Goal: Check status: Check status

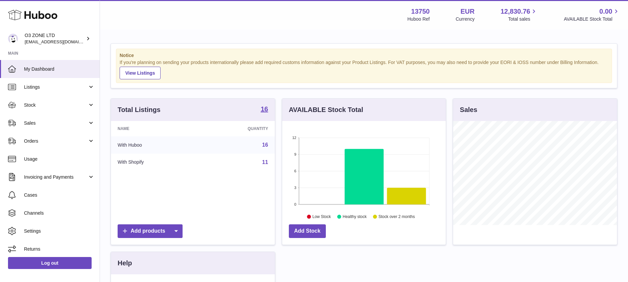
scroll to position [104, 163]
click at [48, 133] on link "Orders" at bounding box center [50, 141] width 100 height 18
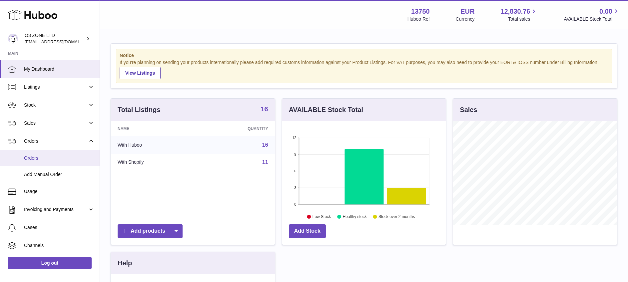
click at [47, 160] on span "Orders" at bounding box center [59, 158] width 71 height 6
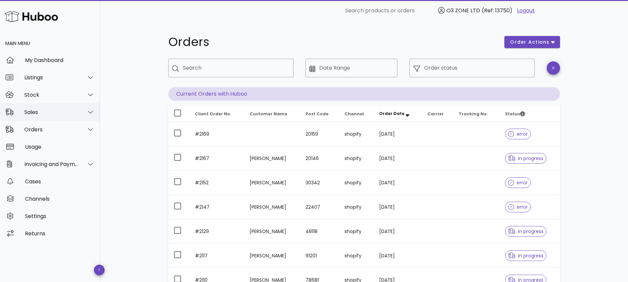
click at [52, 111] on div "Sales" at bounding box center [51, 112] width 54 height 6
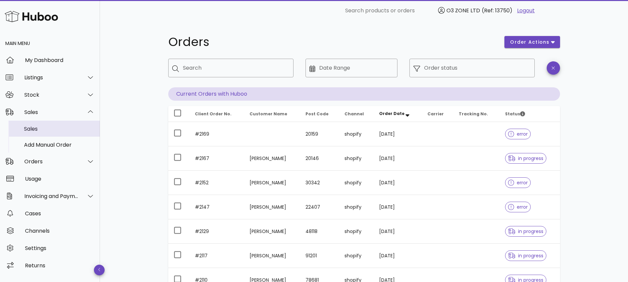
click at [49, 124] on div "Sales" at bounding box center [59, 129] width 71 height 14
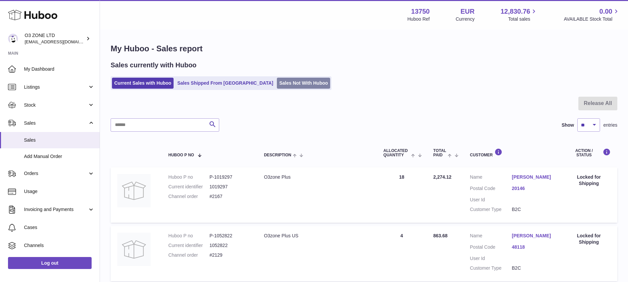
click at [277, 78] on link "Sales Not With Huboo" at bounding box center [303, 83] width 53 height 11
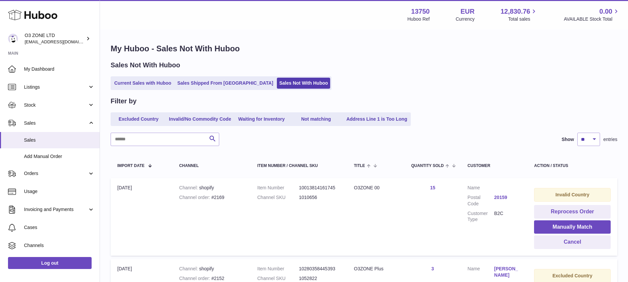
scroll to position [100, 0]
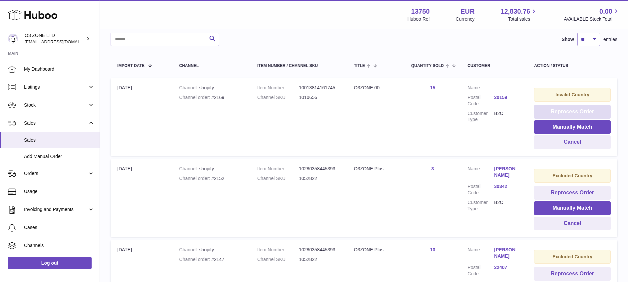
click at [577, 110] on button "Reprocess Order" at bounding box center [572, 112] width 77 height 14
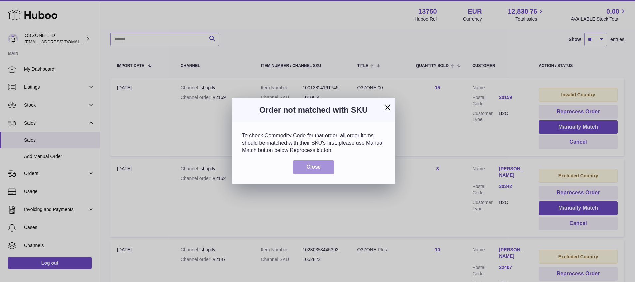
click at [308, 165] on span "Close" at bounding box center [313, 167] width 15 height 6
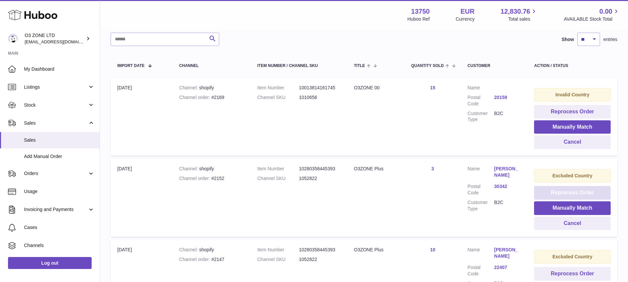
click at [581, 190] on button "Reprocess Order" at bounding box center [572, 193] width 77 height 14
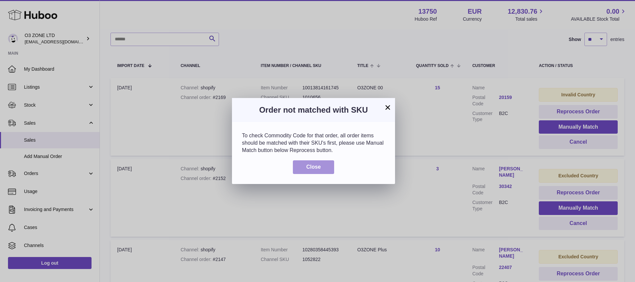
click at [327, 162] on button "Close" at bounding box center [313, 167] width 41 height 14
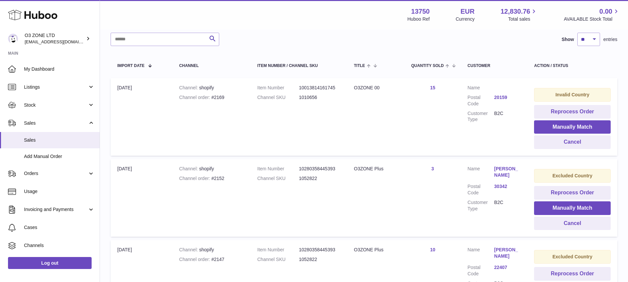
scroll to position [191, 0]
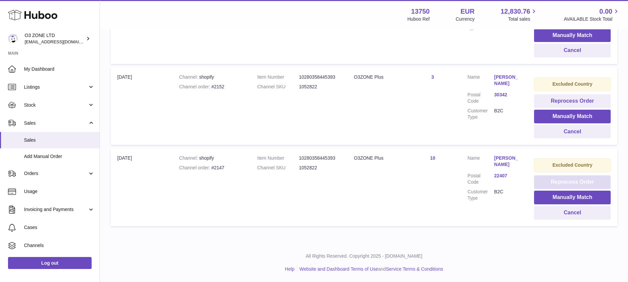
click at [588, 180] on button "Reprocess Order" at bounding box center [572, 182] width 77 height 14
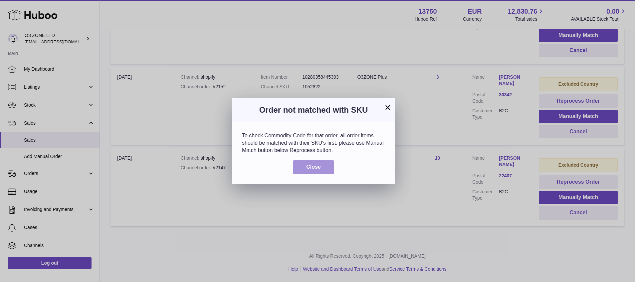
click at [326, 169] on button "Close" at bounding box center [313, 167] width 41 height 14
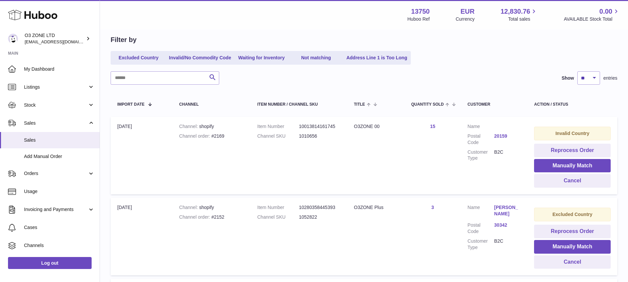
scroll to position [52, 0]
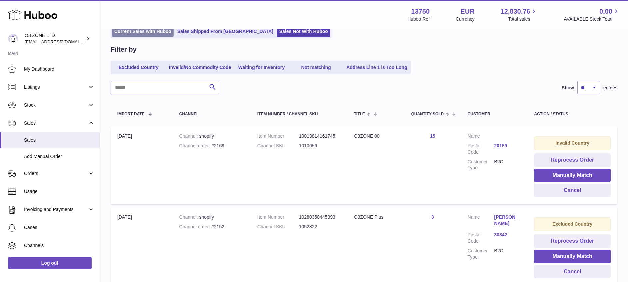
click at [144, 31] on link "Current Sales with Huboo" at bounding box center [143, 31] width 62 height 11
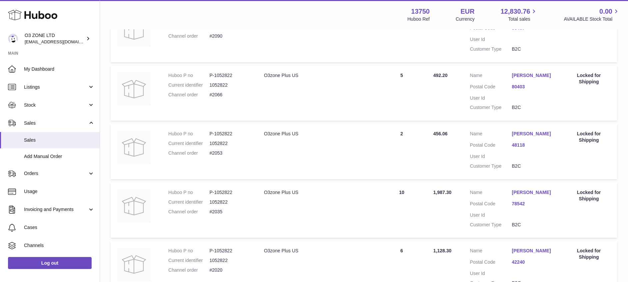
scroll to position [453, 0]
click at [520, 137] on dd "[PERSON_NAME]" at bounding box center [532, 134] width 42 height 8
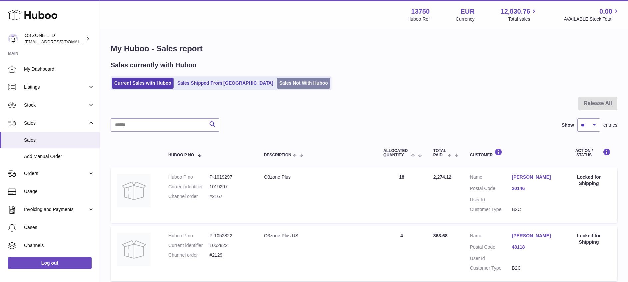
click at [278, 80] on link "Sales Not With Huboo" at bounding box center [303, 83] width 53 height 11
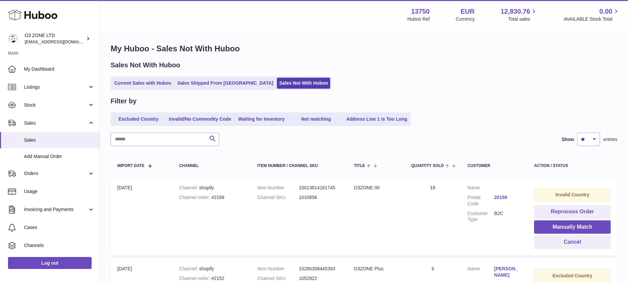
click at [216, 198] on div "Channel order #2169" at bounding box center [211, 197] width 65 height 6
copy div "2169"
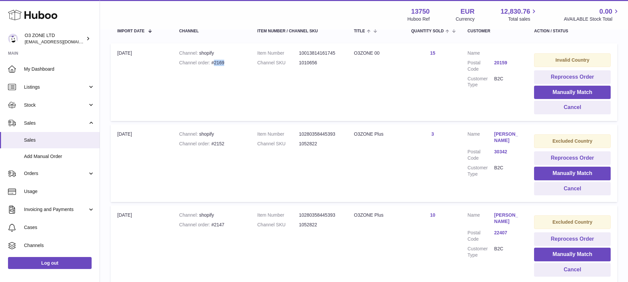
scroll to position [157, 0]
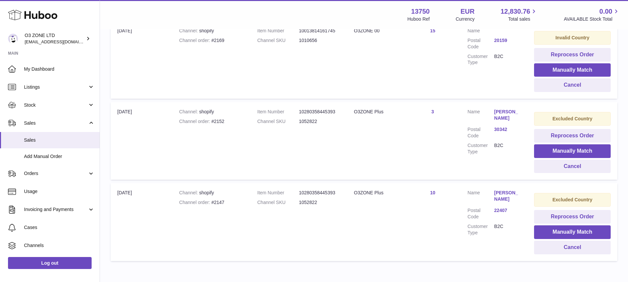
click at [218, 120] on div "Channel order #2152" at bounding box center [211, 121] width 65 height 6
copy div "2152"
click at [220, 199] on div "Channel order #2147" at bounding box center [211, 202] width 65 height 6
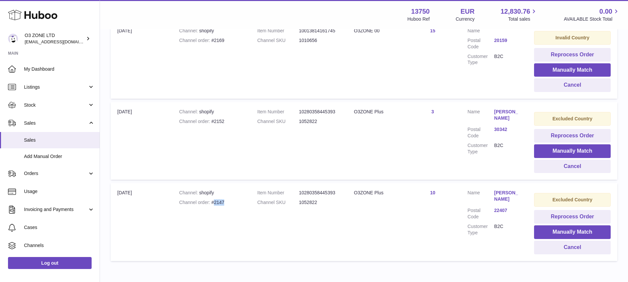
copy div "2147"
